Goal: Transaction & Acquisition: Purchase product/service

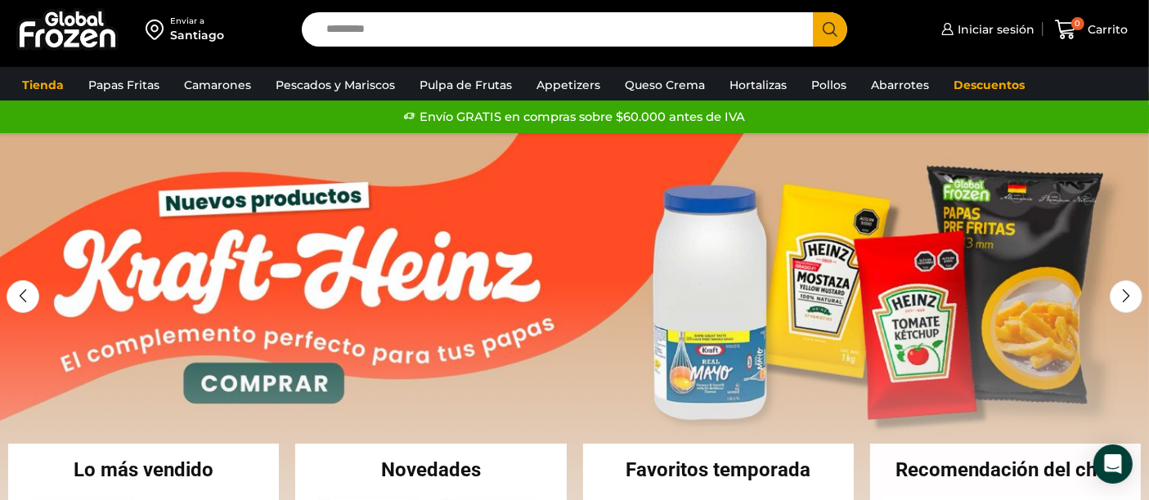
click at [393, 25] on input "Search input" at bounding box center [561, 29] width 487 height 34
type input "*****"
click at [813, 12] on button "Search" at bounding box center [830, 29] width 34 height 34
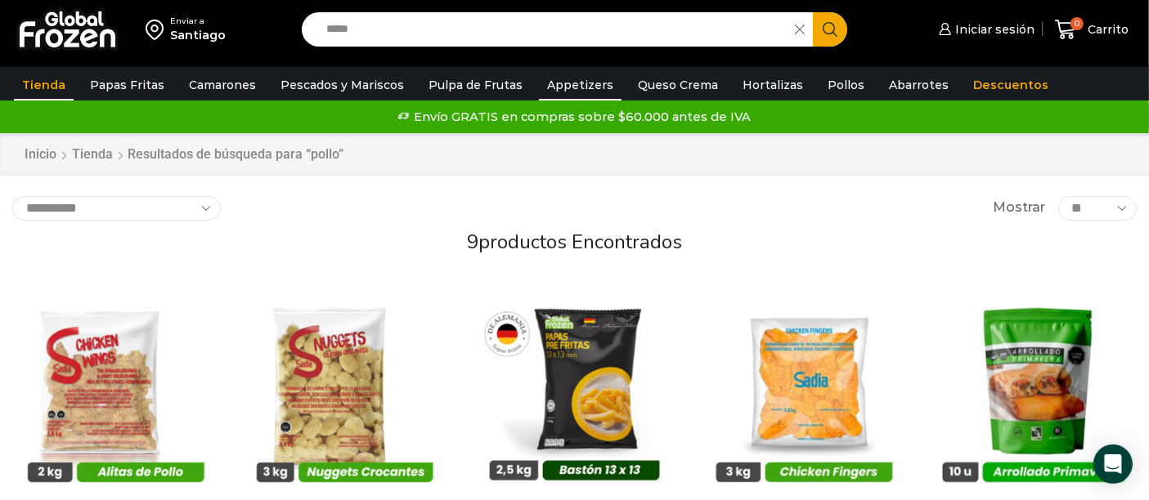
click at [577, 83] on link "Appetizers" at bounding box center [580, 85] width 83 height 31
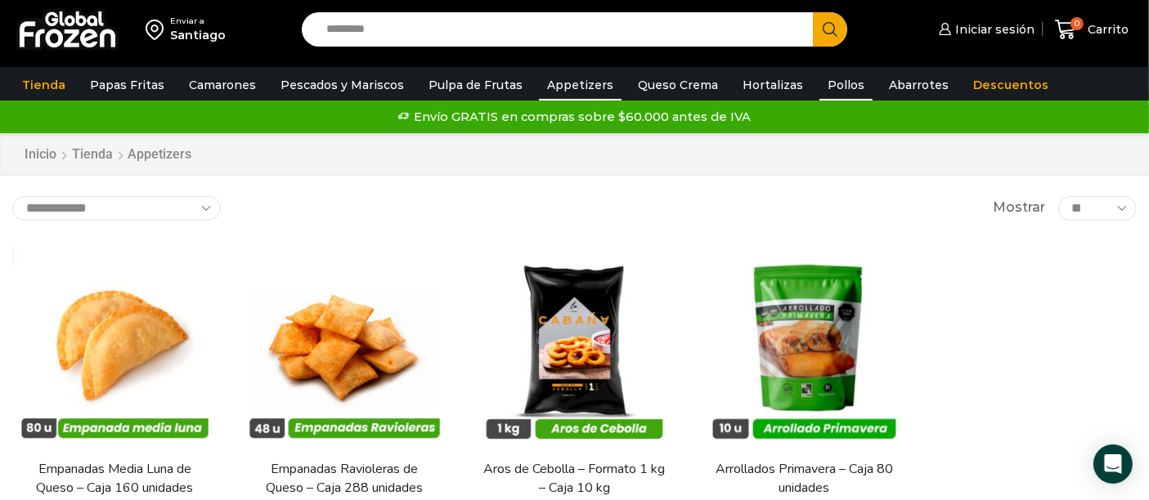
click at [833, 88] on link "Pollos" at bounding box center [845, 85] width 53 height 31
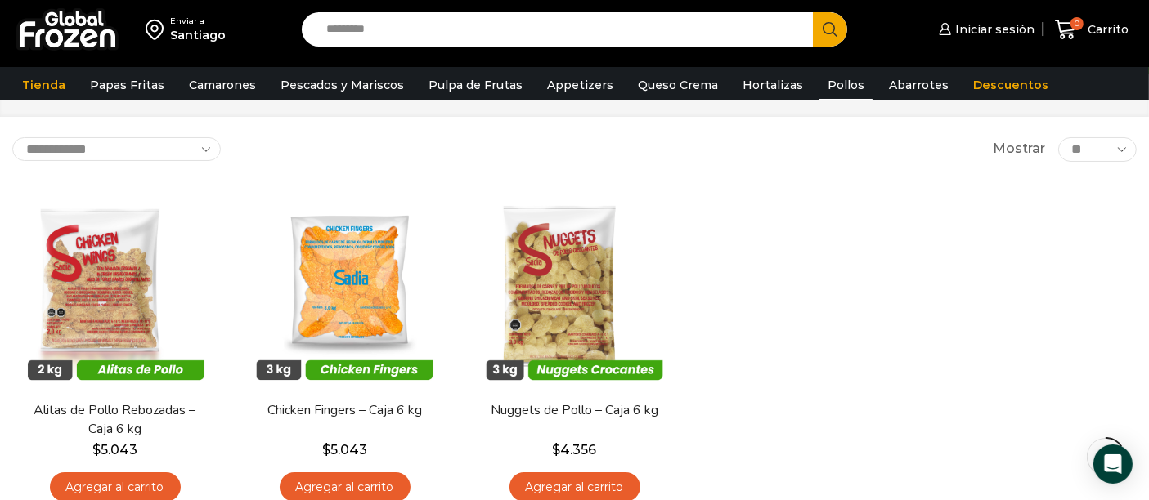
scroll to position [91, 0]
